Goal: Information Seeking & Learning: Learn about a topic

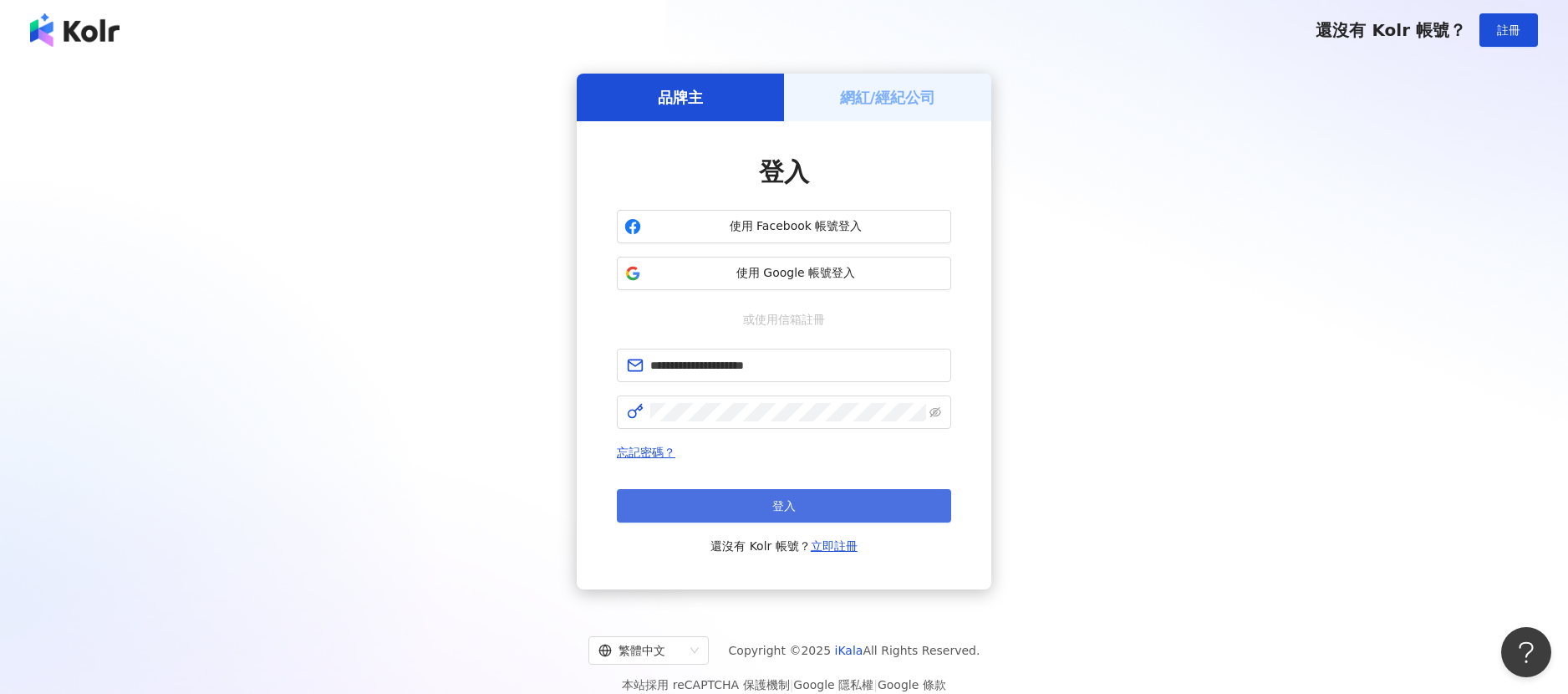
click at [930, 499] on button "登入" at bounding box center [784, 506] width 334 height 34
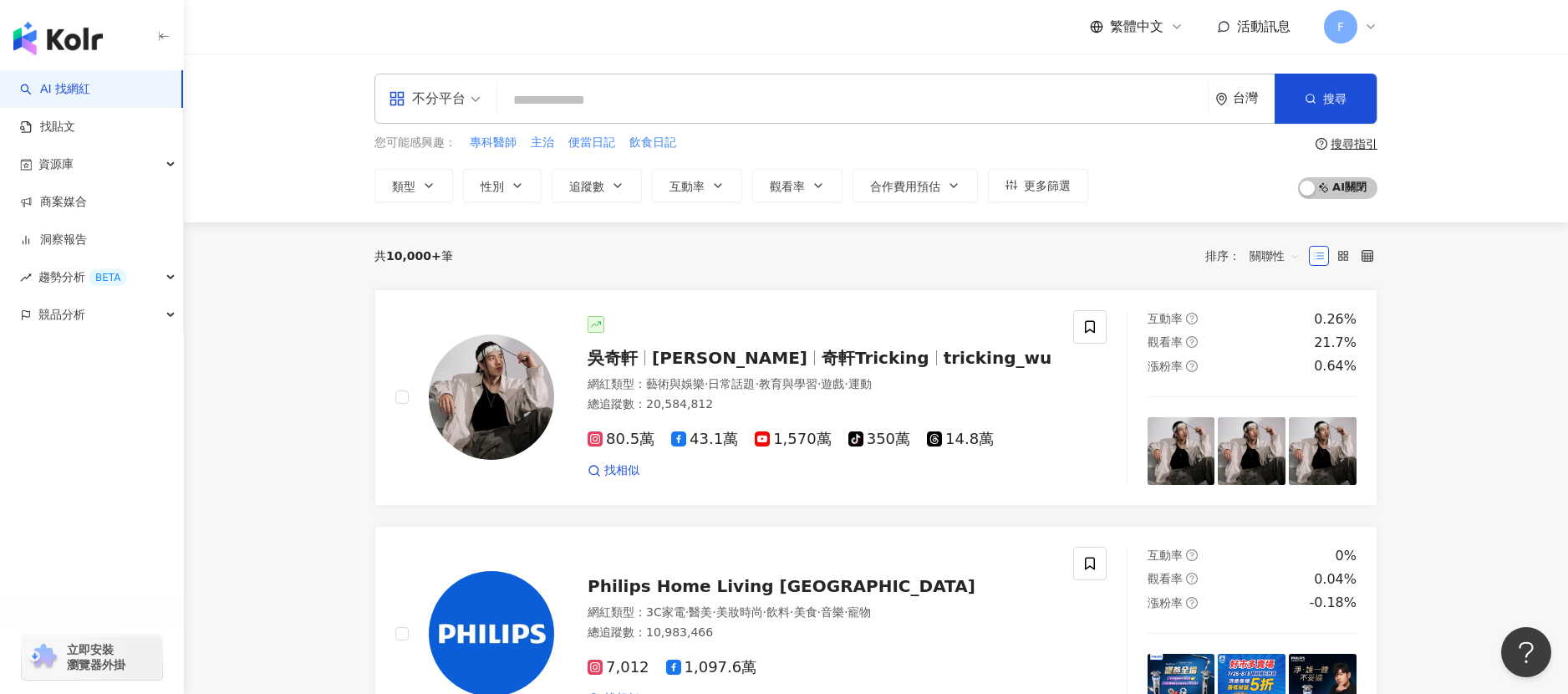
click at [471, 91] on span "不分平台" at bounding box center [434, 99] width 92 height 27
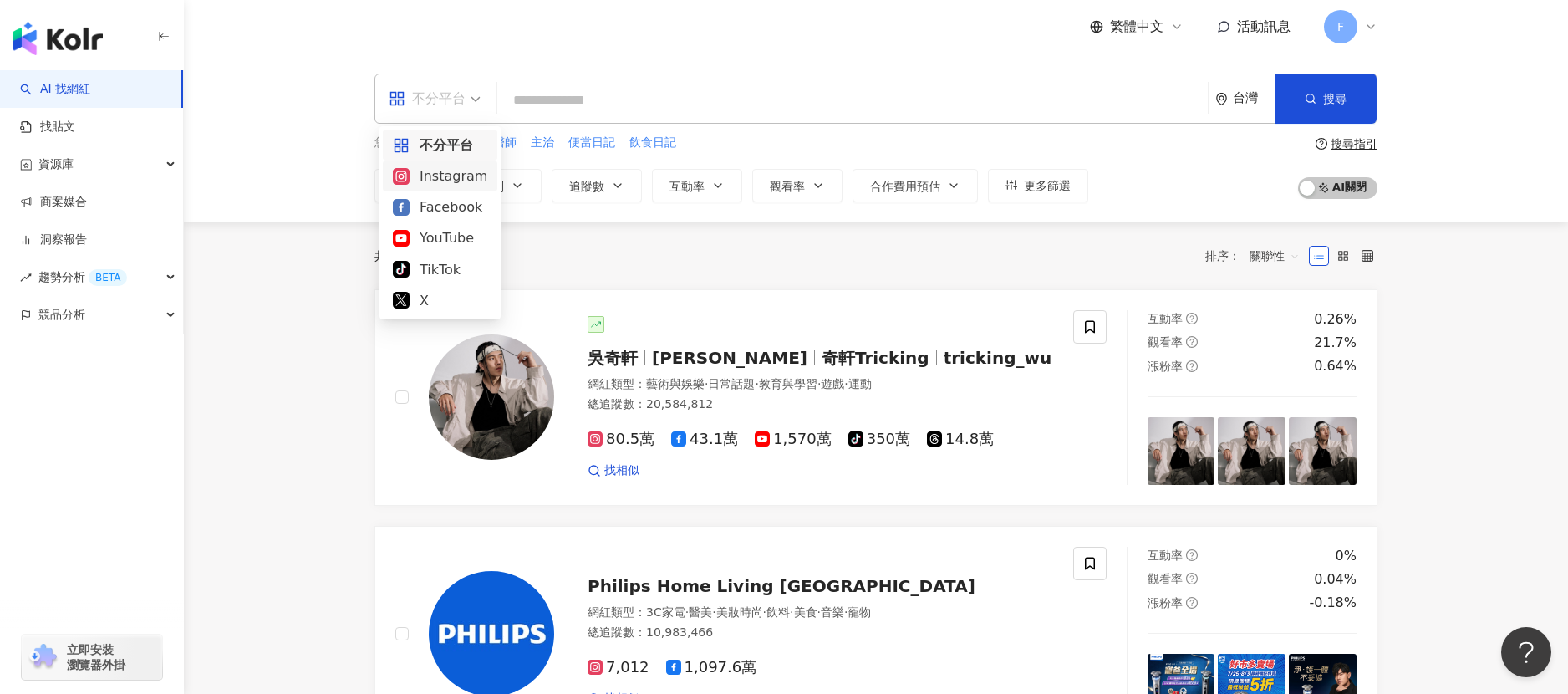
click at [415, 181] on div "Instagram" at bounding box center [440, 176] width 94 height 20
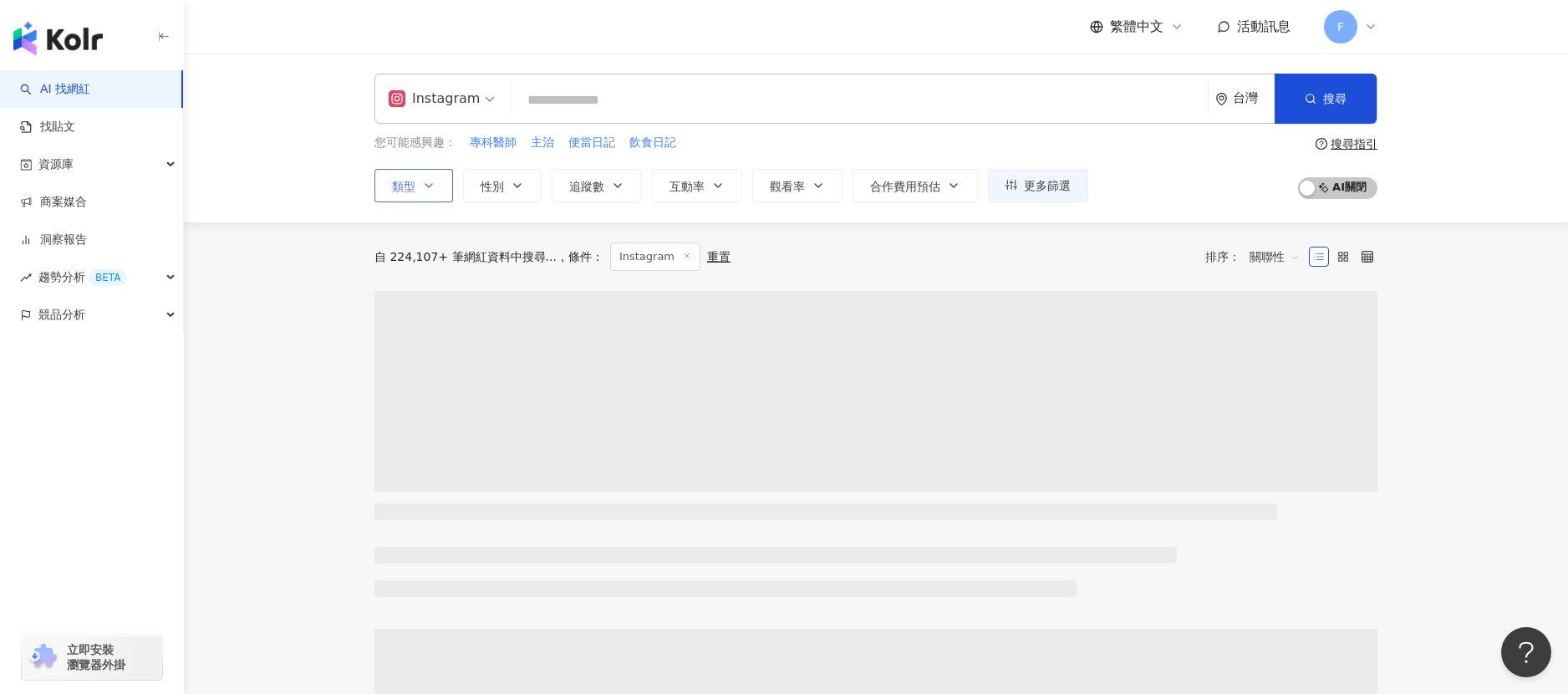
click at [402, 191] on span "類型" at bounding box center [403, 186] width 23 height 13
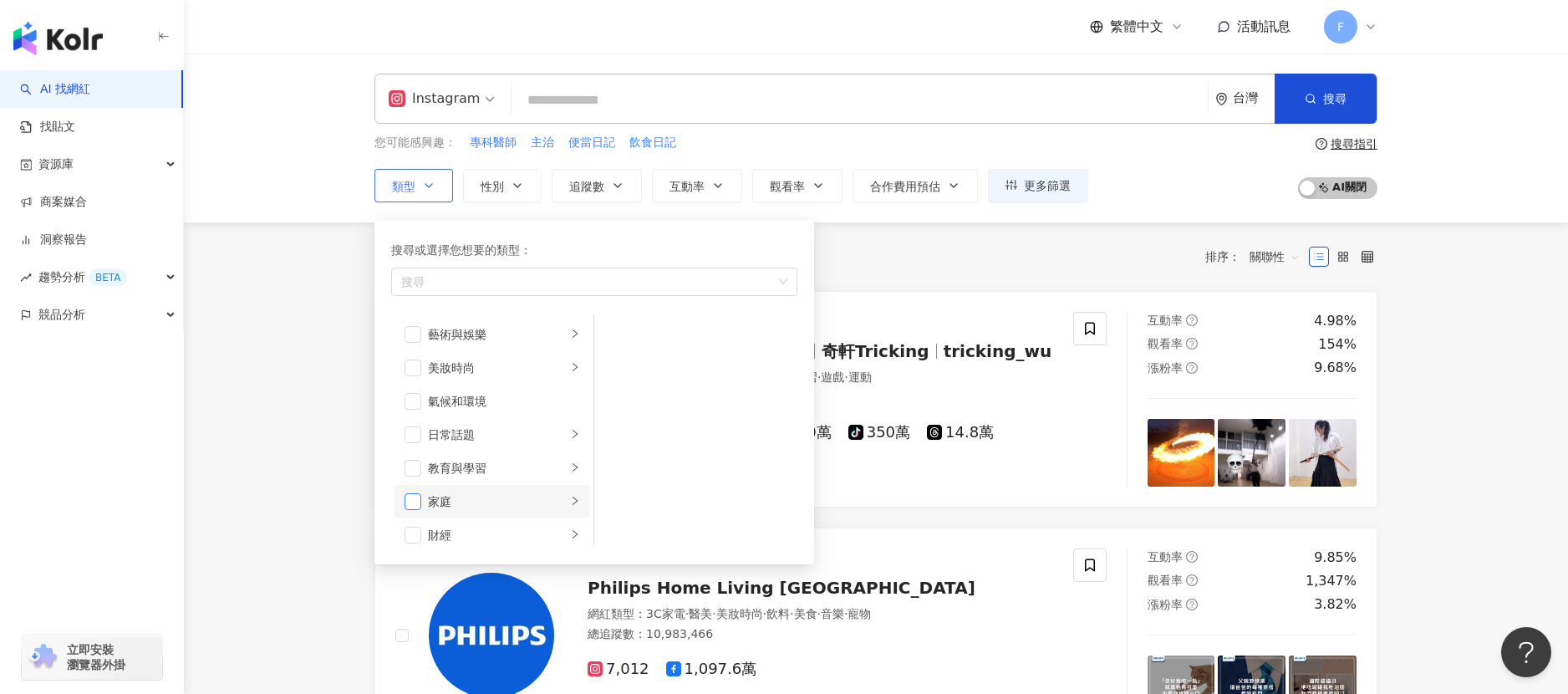
click at [417, 505] on span "button" at bounding box center [413, 501] width 17 height 17
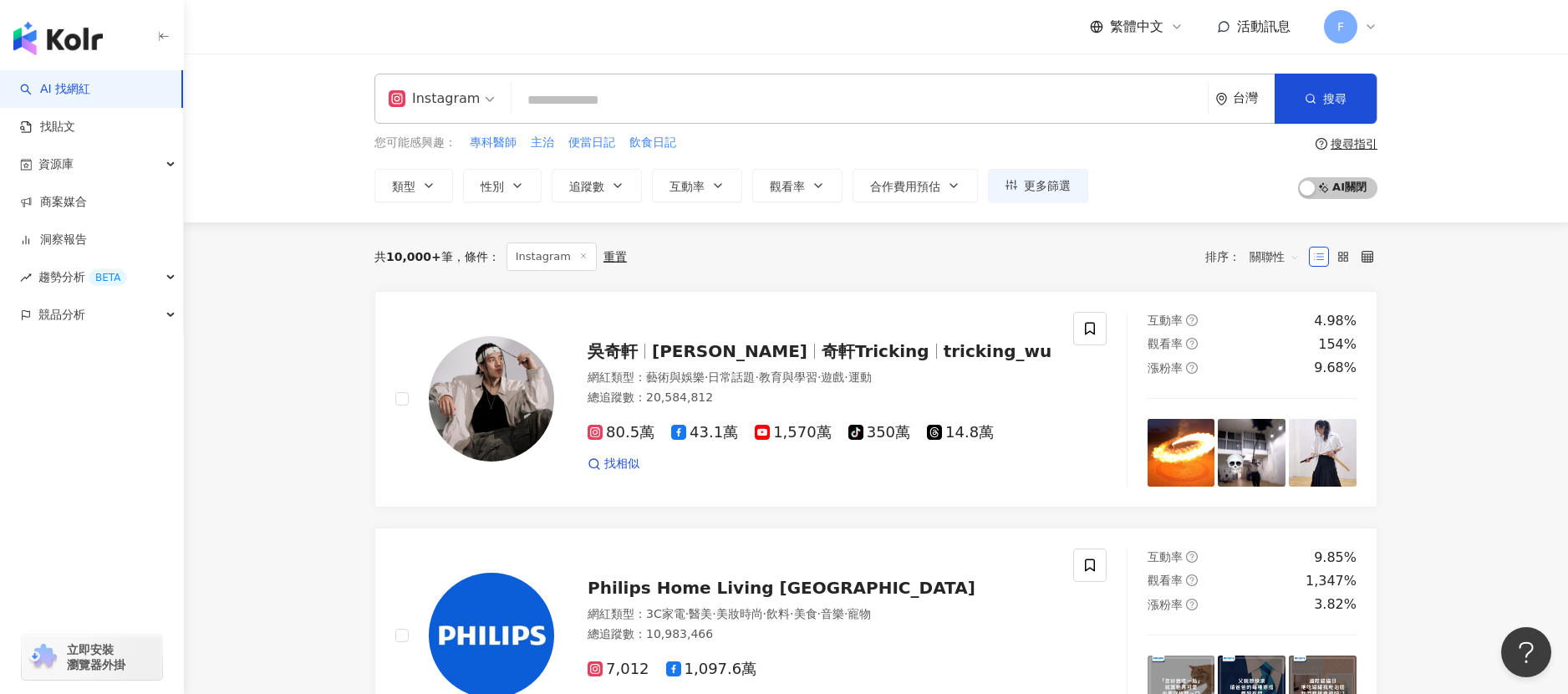
click at [630, 204] on div "Instagram 台灣 搜尋 您可能感興趣： 專科醫師 主治 便當日記 飲食日記 類型 搜尋或選擇您想要的類型： 家庭 藝術與娛樂 美妝時尚 氣候和環境 日…" at bounding box center [876, 137] width 1384 height 169
click at [619, 182] on icon "button" at bounding box center [618, 185] width 13 height 13
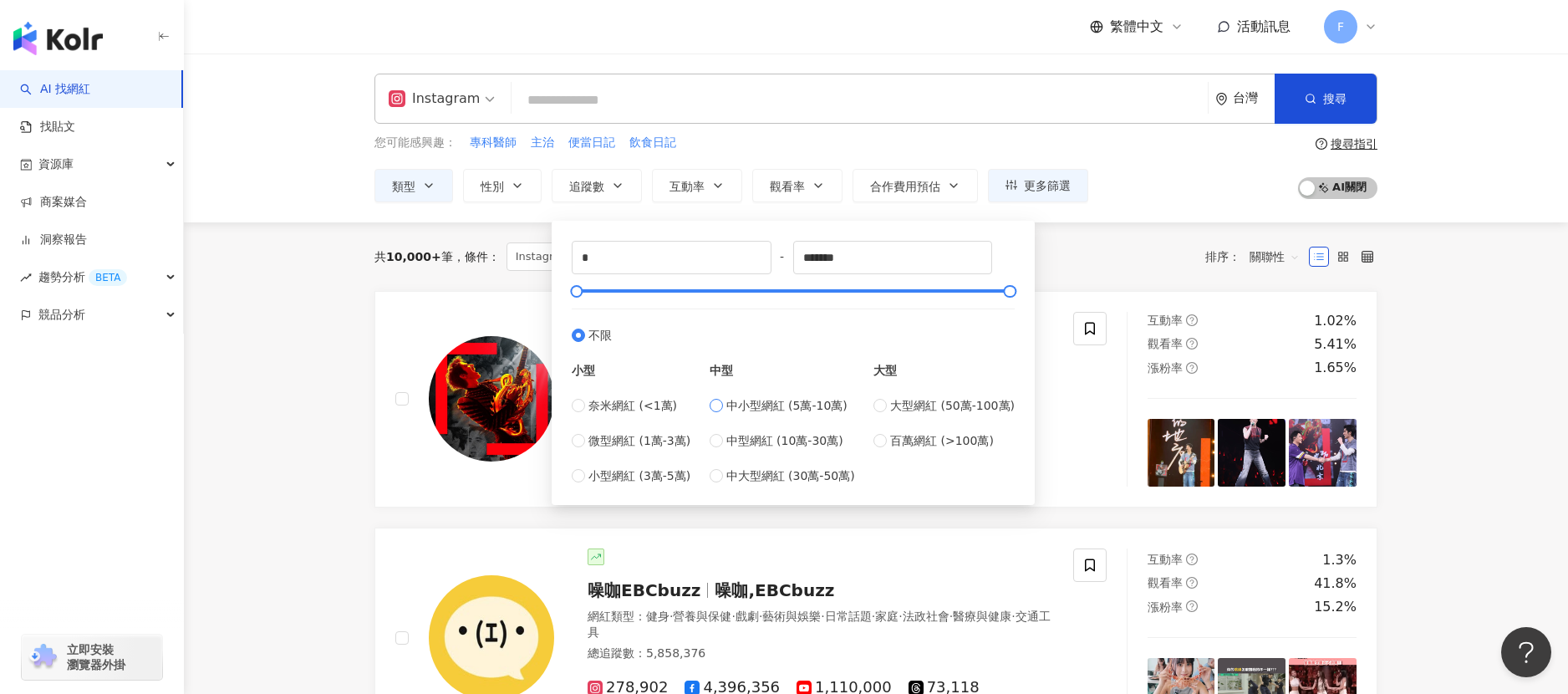
click at [743, 401] on span "中小型網紅 (5萬-10萬)" at bounding box center [787, 405] width 121 height 19
type input "*****"
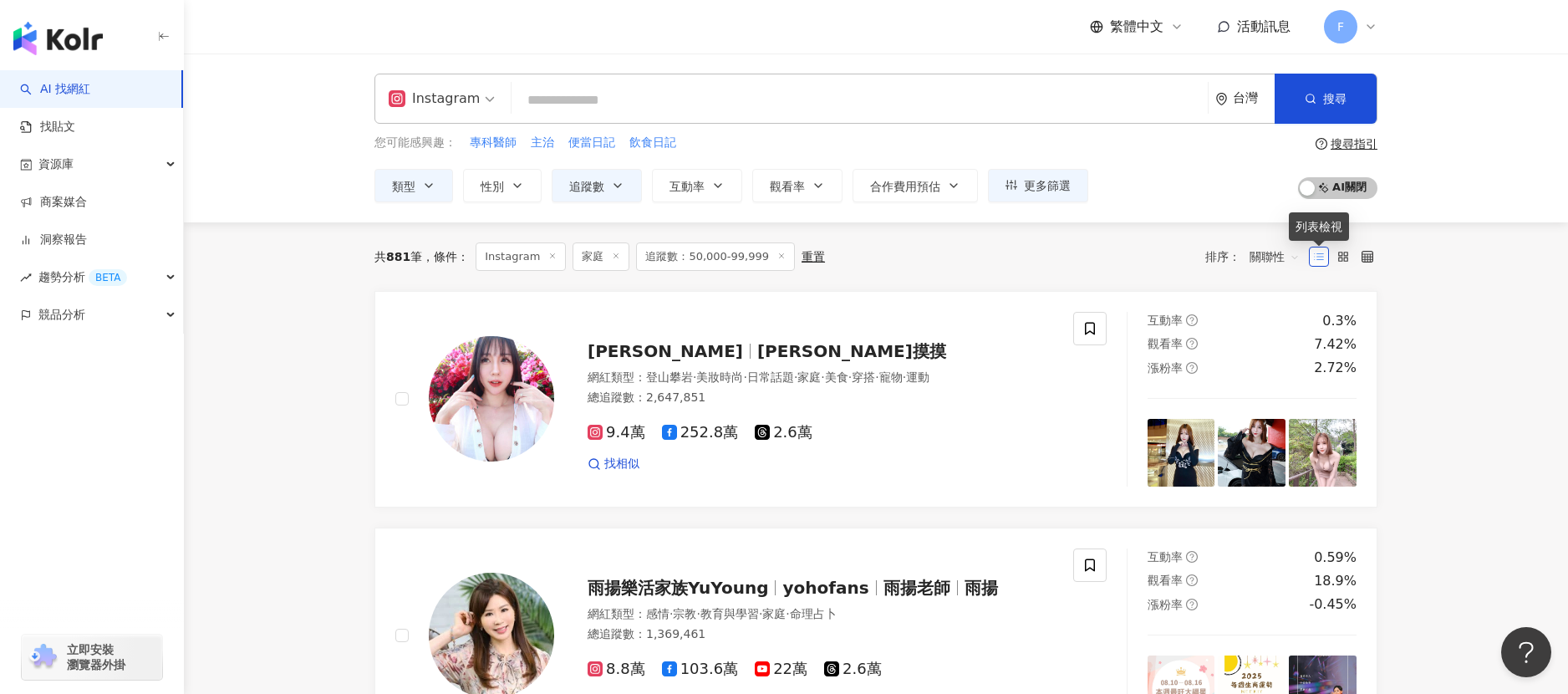
click at [1319, 257] on icon at bounding box center [1318, 256] width 12 height 12
click at [1342, 259] on rect at bounding box center [1341, 259] width 4 height 4
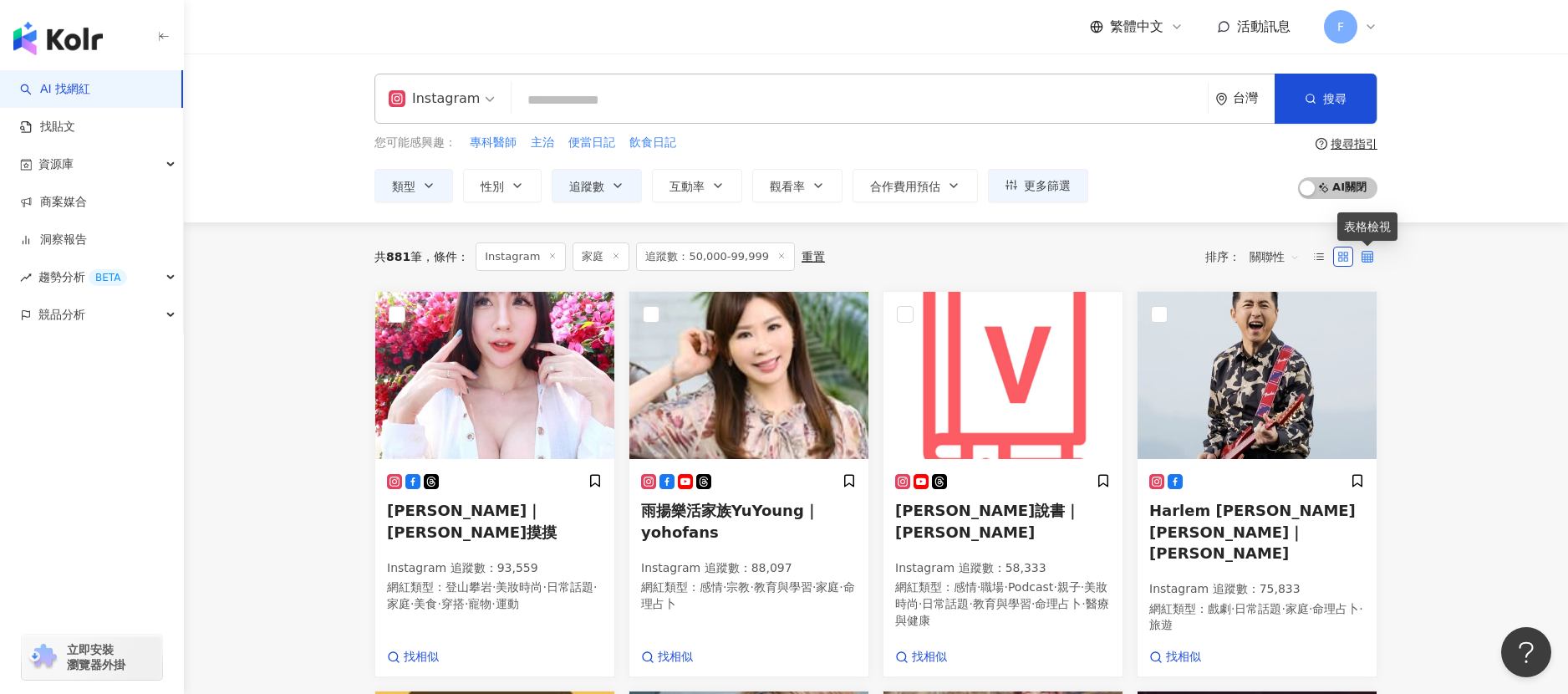
click at [1363, 259] on icon at bounding box center [1367, 256] width 12 height 12
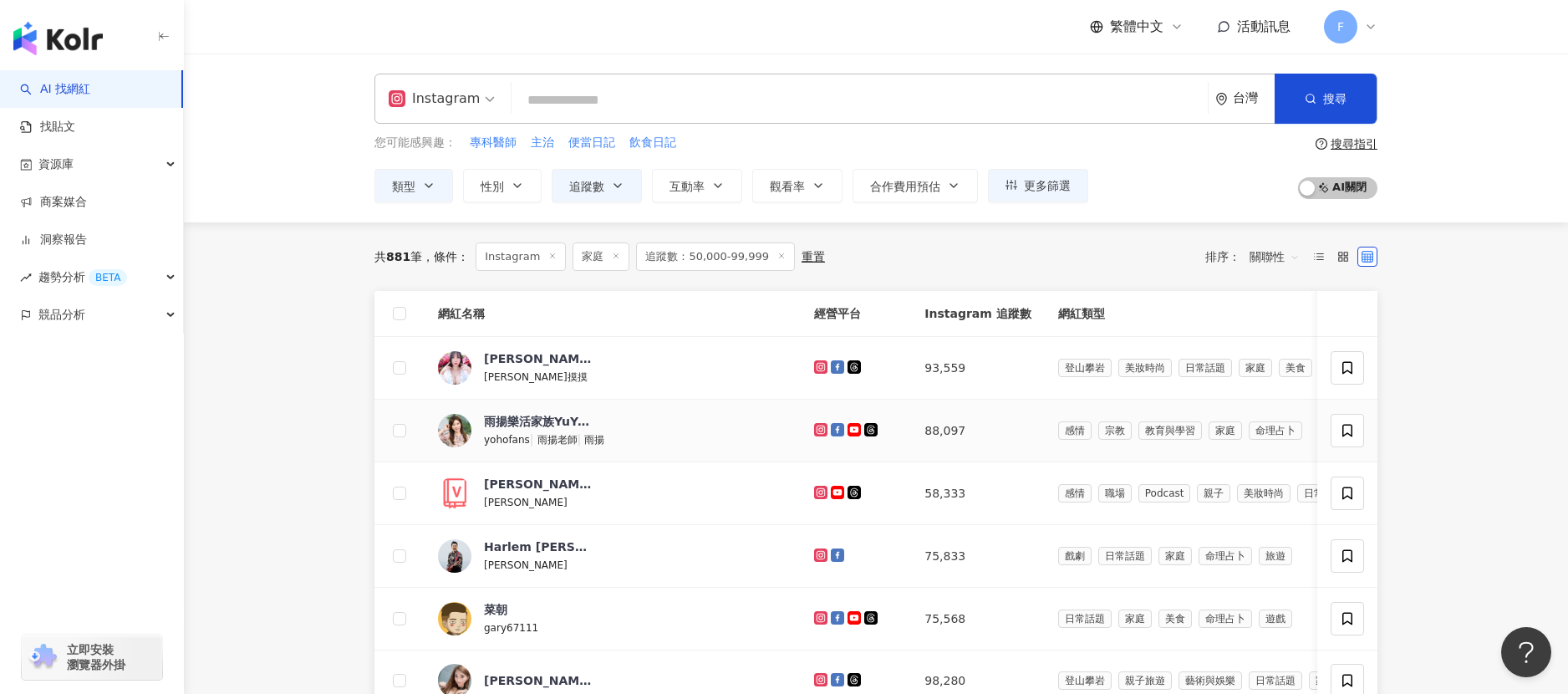
click at [849, 429] on icon at bounding box center [854, 429] width 11 height 7
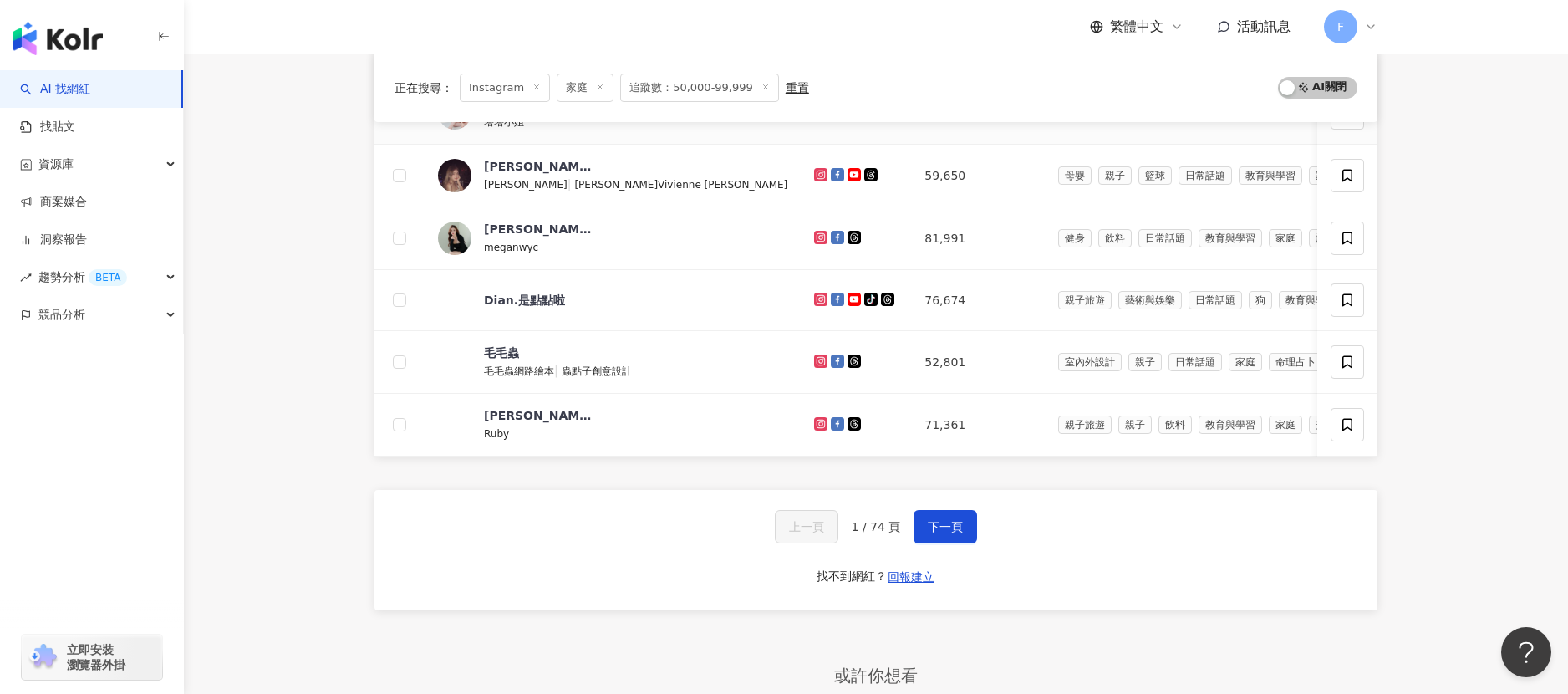
scroll to position [708, 0]
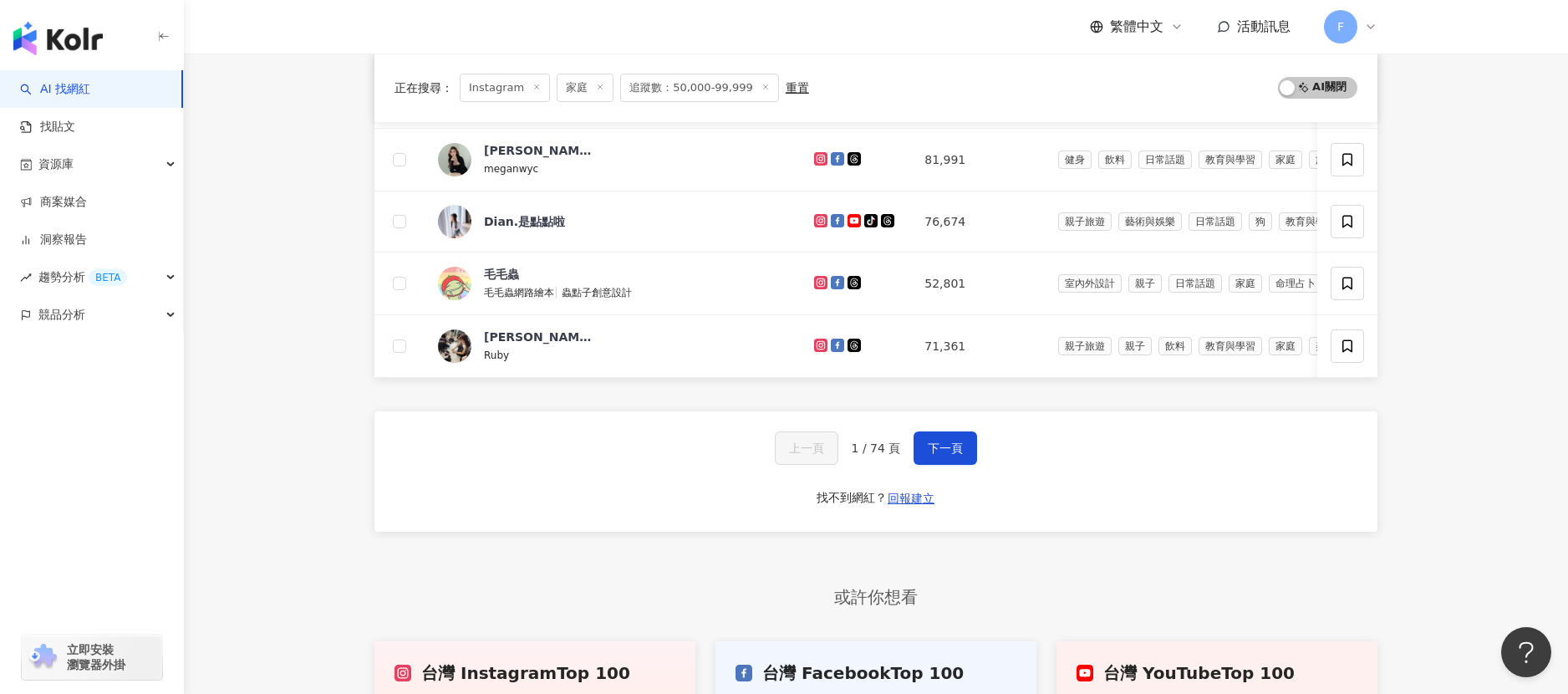
click at [1417, 102] on main "Instagram 台灣 搜尋 您可能感興趣： 專科醫師 主治 便當日記 飲食日記 類型 性別 追蹤數 互動率 觀看率 合作費用預估 更多篩選 ***** -…" at bounding box center [876, 59] width 1384 height 1425
